Goal: Find specific page/section: Find specific page/section

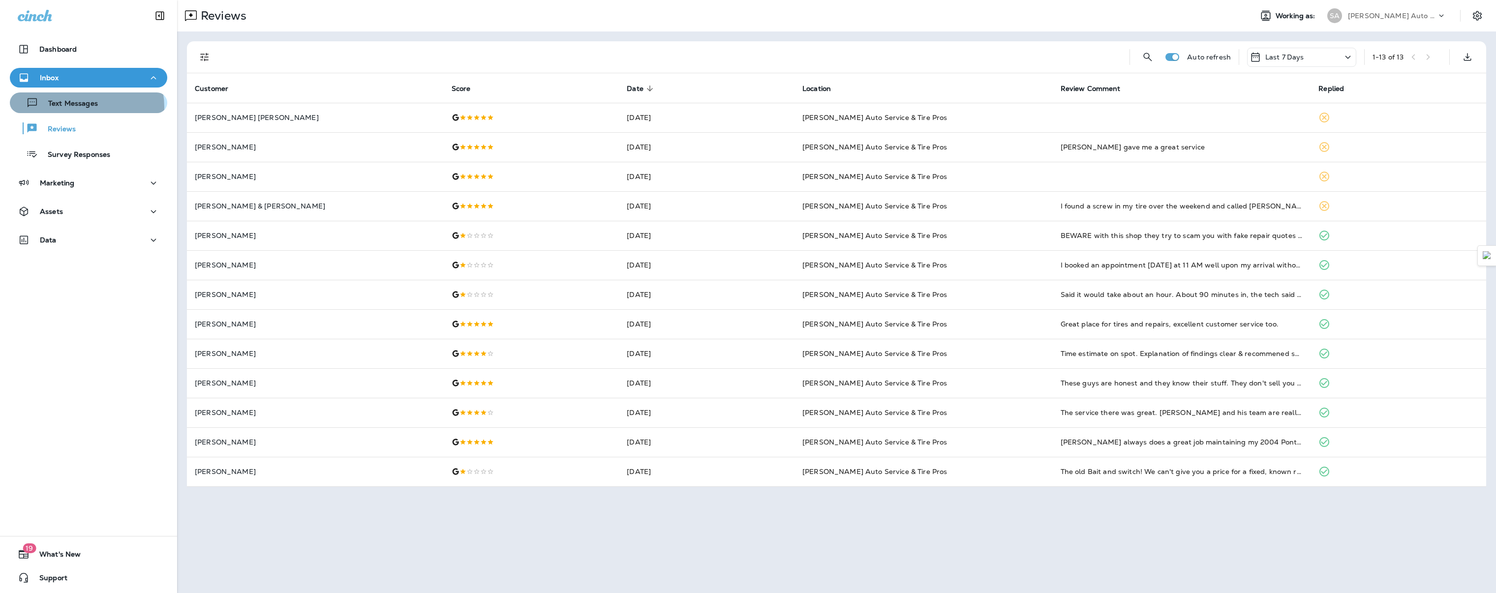
click at [80, 107] on p "Text Messages" at bounding box center [68, 103] width 60 height 9
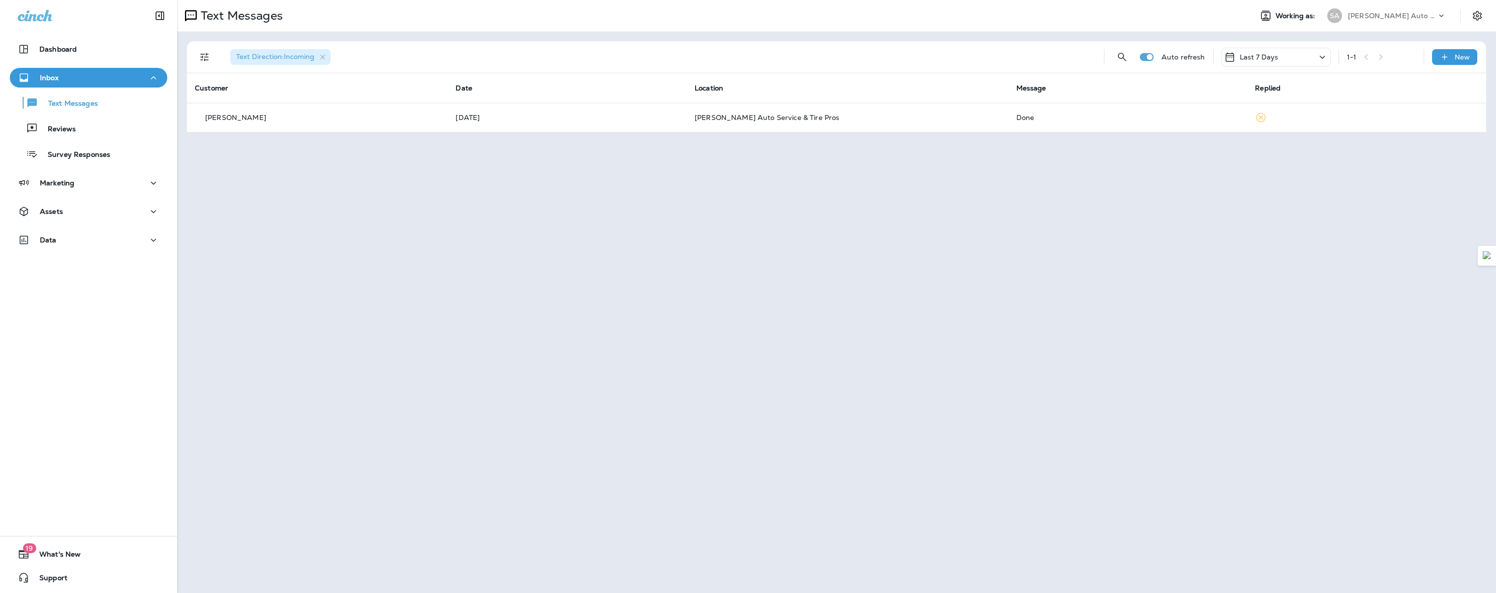
click at [69, 139] on div "Text Messages Reviews Survey Responses" at bounding box center [88, 126] width 157 height 77
click at [68, 134] on div "Reviews" at bounding box center [45, 128] width 62 height 15
